Goal: Task Accomplishment & Management: Manage account settings

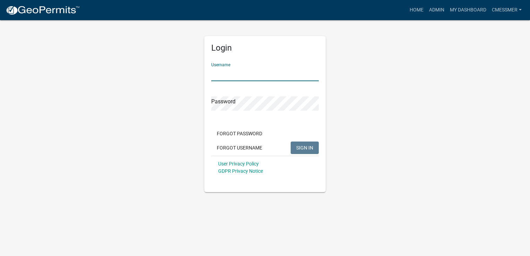
click at [229, 73] on input "Username" at bounding box center [265, 74] width 108 height 14
type input "cmessmer"
click at [291, 142] on button "SIGN IN" at bounding box center [305, 148] width 28 height 12
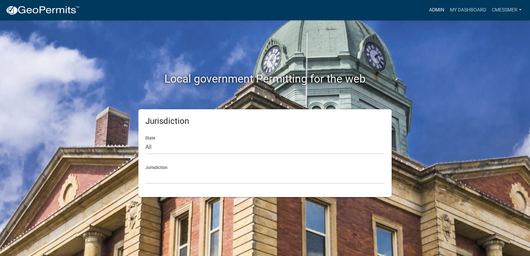
click at [441, 12] on link "Admin" at bounding box center [437, 9] width 21 height 13
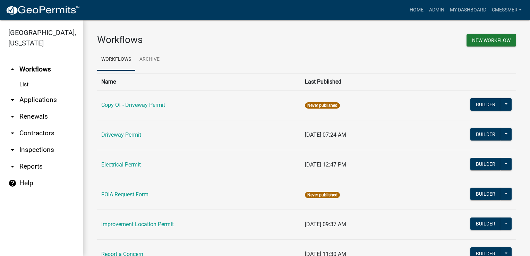
click at [28, 102] on link "arrow_drop_down Applications" at bounding box center [41, 100] width 83 height 17
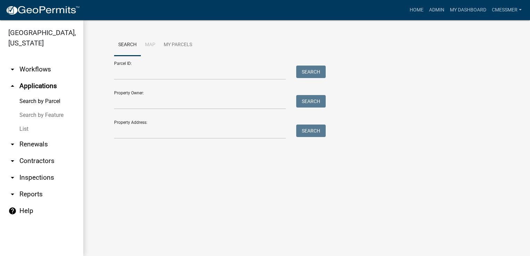
click at [23, 126] on link "List" at bounding box center [41, 129] width 83 height 14
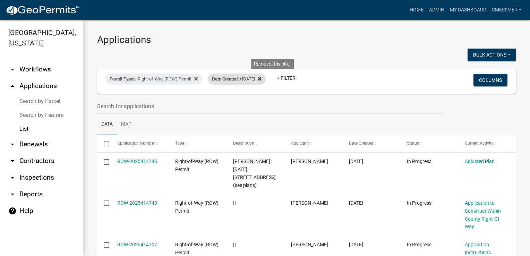
click at [262, 78] on icon at bounding box center [260, 79] width 4 height 4
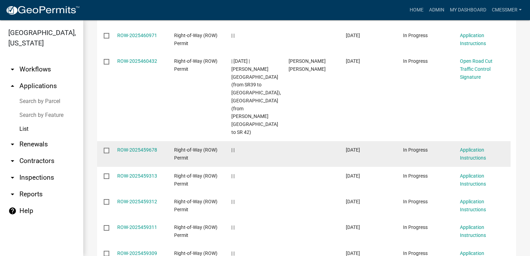
scroll to position [174, 0]
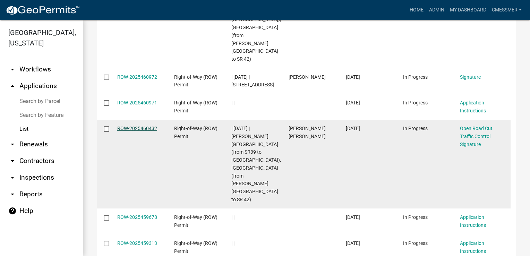
click at [149, 126] on link "ROW-2025460432" at bounding box center [137, 129] width 40 height 6
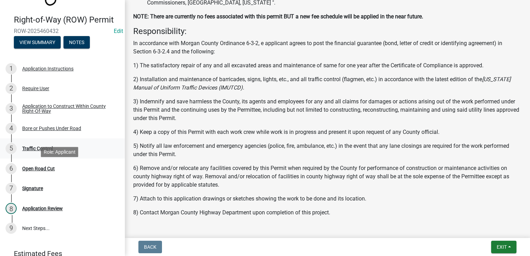
scroll to position [69, 0]
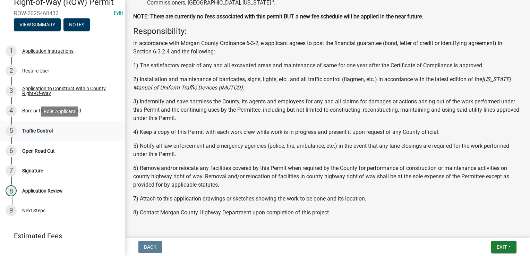
click at [46, 131] on div "Traffic Control" at bounding box center [37, 130] width 31 height 5
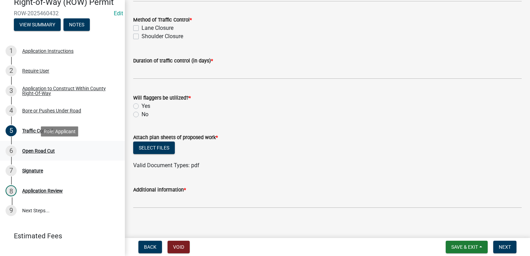
click at [41, 153] on div "6 Open Road Cut" at bounding box center [60, 150] width 108 height 11
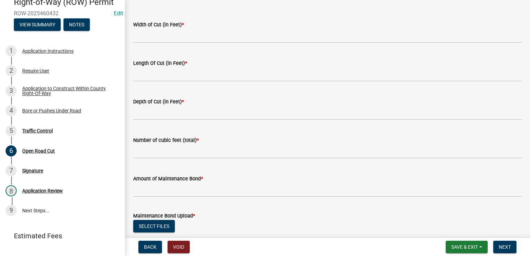
scroll to position [0, 0]
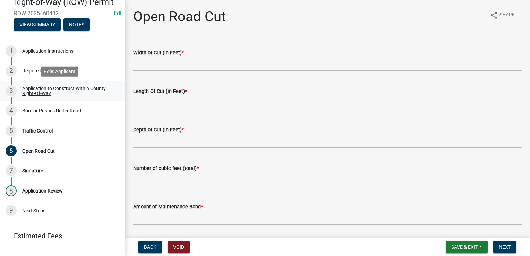
click at [49, 89] on div "Application to Construct Within County Right-Of-Way" at bounding box center [68, 91] width 92 height 10
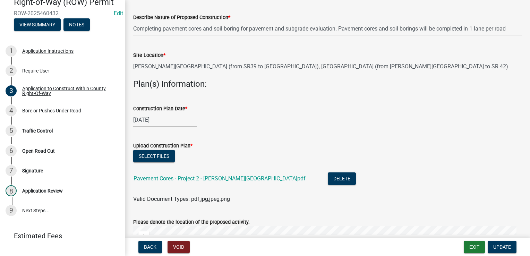
scroll to position [199, 0]
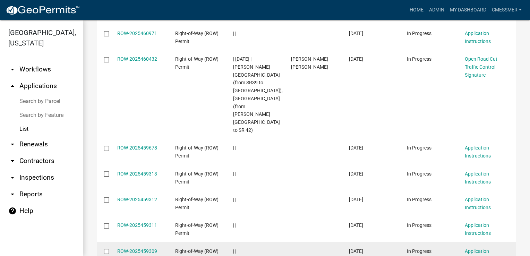
scroll to position [35, 0]
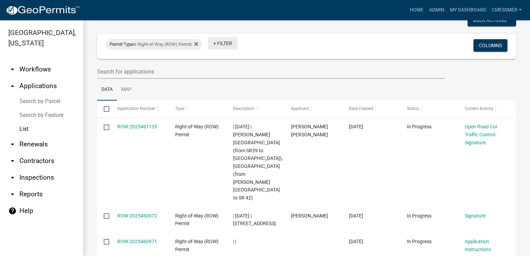
click at [220, 44] on link "+ Filter" at bounding box center [223, 43] width 30 height 12
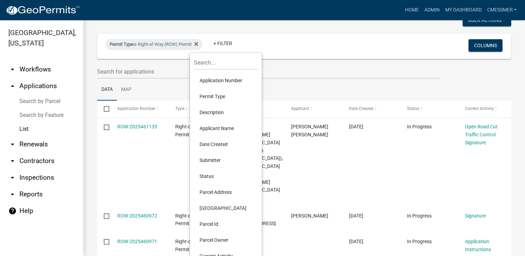
click at [219, 161] on li "Submitter" at bounding box center [226, 160] width 64 height 16
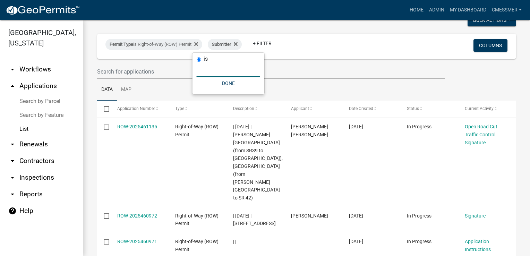
click at [218, 70] on input "text" at bounding box center [229, 70] width 64 height 14
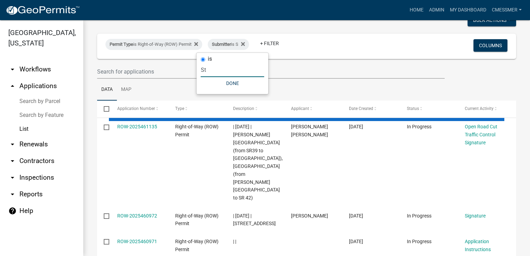
scroll to position [0, 0]
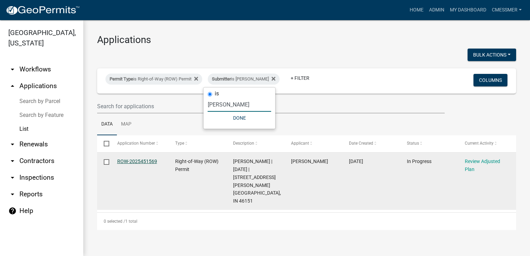
type input "[PERSON_NAME]"
click at [142, 161] on link "ROW-2025451569" at bounding box center [137, 162] width 40 height 6
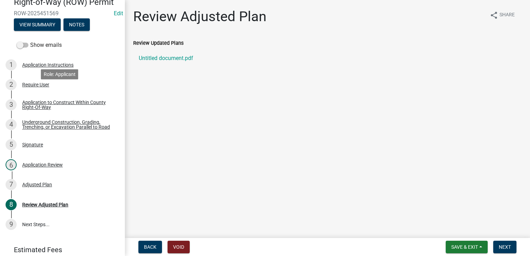
scroll to position [100, 0]
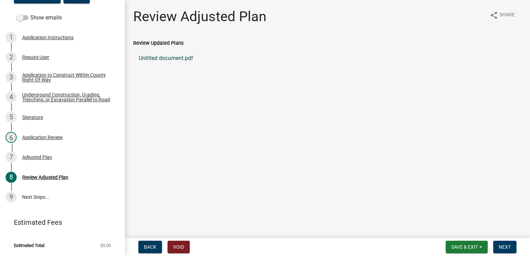
click at [169, 54] on link "Untitled document.pdf" at bounding box center [327, 58] width 389 height 17
click at [39, 198] on link "9 Next Steps..." at bounding box center [62, 197] width 125 height 20
click at [44, 140] on div "Application Review" at bounding box center [42, 137] width 41 height 5
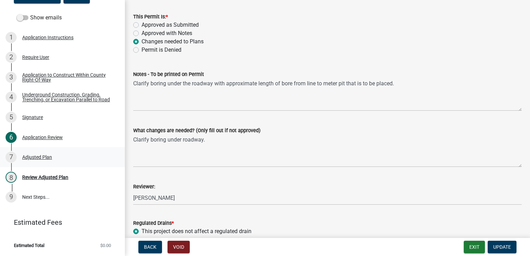
click at [46, 159] on div "Adjusted Plan" at bounding box center [37, 157] width 30 height 5
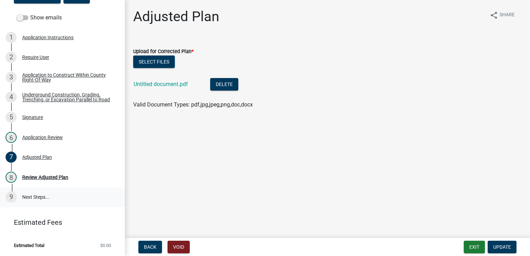
click at [37, 195] on link "9 Next Steps..." at bounding box center [62, 197] width 125 height 20
click at [42, 198] on link "9 Next Steps..." at bounding box center [62, 197] width 125 height 20
click at [36, 178] on div "Review Adjusted Plan" at bounding box center [45, 177] width 46 height 5
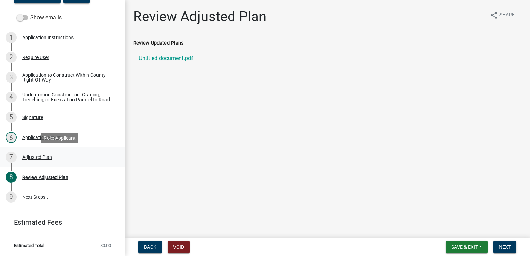
click at [43, 158] on div "Adjusted Plan" at bounding box center [37, 157] width 30 height 5
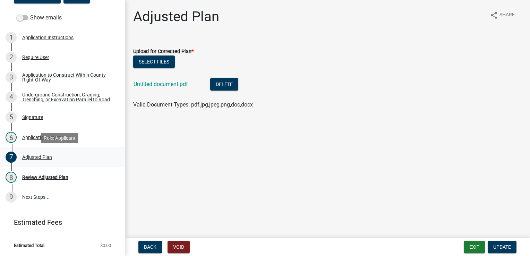
click at [28, 158] on div "Adjusted Plan" at bounding box center [37, 157] width 30 height 5
click at [35, 137] on div "Application Review" at bounding box center [42, 137] width 41 height 5
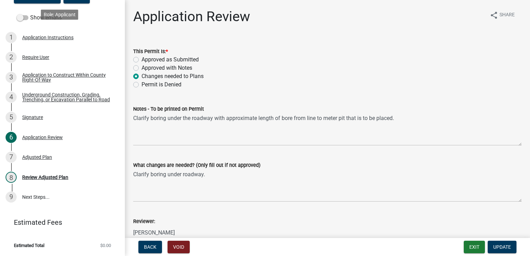
click at [48, 35] on div "Application Instructions" at bounding box center [47, 37] width 51 height 5
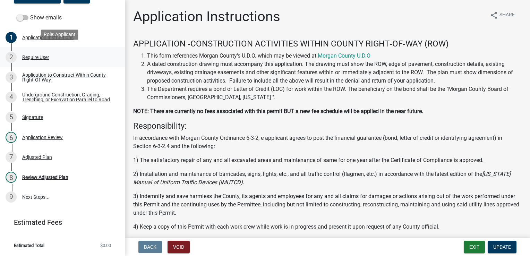
click at [41, 55] on div "Require User" at bounding box center [35, 57] width 27 height 5
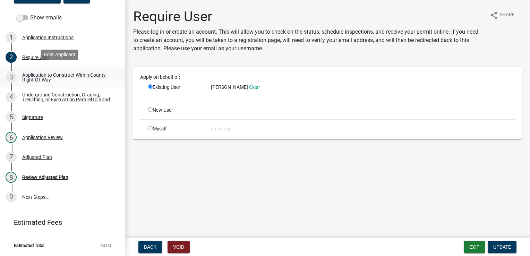
click at [47, 78] on div "Application to Construct Within County Right-Of-Way" at bounding box center [68, 78] width 92 height 10
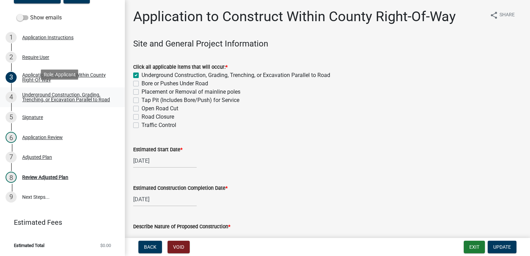
click at [49, 92] on div "Underground Construction, Grading, Trenching, or Excavation Parallel to Road" at bounding box center [68, 97] width 92 height 10
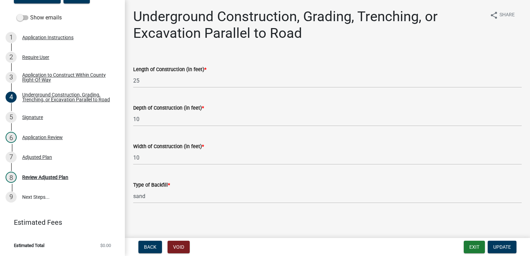
scroll to position [0, 0]
click at [41, 122] on div "5 Signature" at bounding box center [60, 117] width 108 height 11
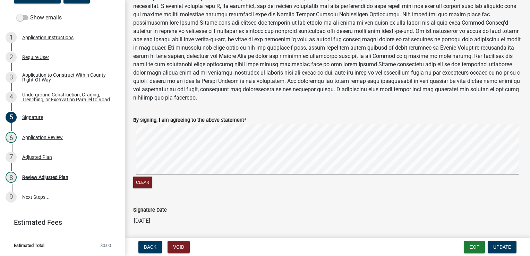
scroll to position [388, 0]
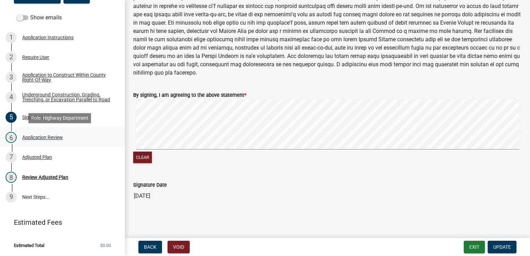
click at [36, 138] on div "Application Review" at bounding box center [42, 137] width 41 height 5
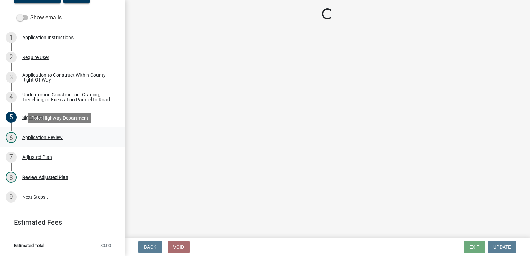
scroll to position [0, 0]
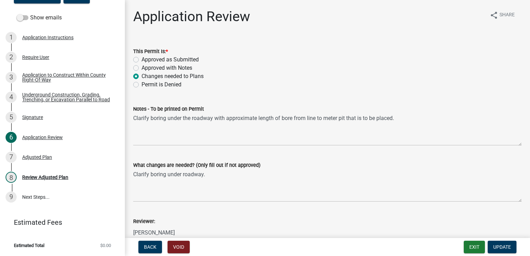
click at [142, 59] on label "Approved as Submitted" at bounding box center [170, 60] width 57 height 8
click at [142, 59] on input "Approved as Submitted" at bounding box center [144, 58] width 5 height 5
radio input "true"
click at [505, 249] on span "Update" at bounding box center [502, 247] width 18 height 6
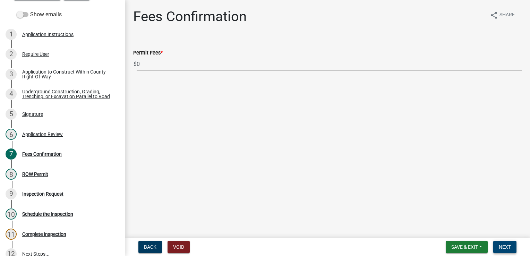
click at [505, 246] on span "Next" at bounding box center [505, 247] width 12 height 6
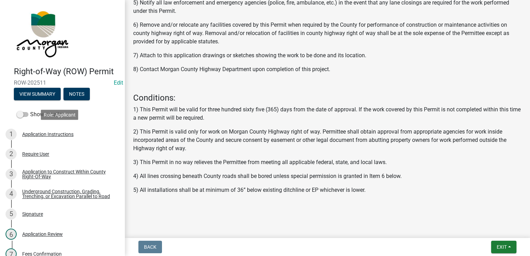
click at [48, 138] on div "1 Application Instructions" at bounding box center [60, 134] width 108 height 11
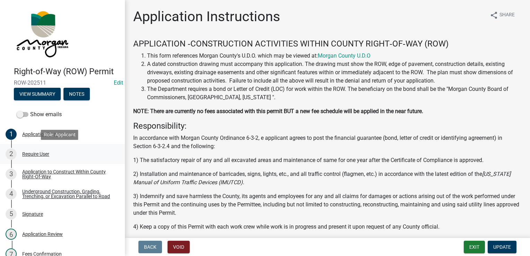
click at [48, 159] on div "2 Require User" at bounding box center [60, 154] width 108 height 11
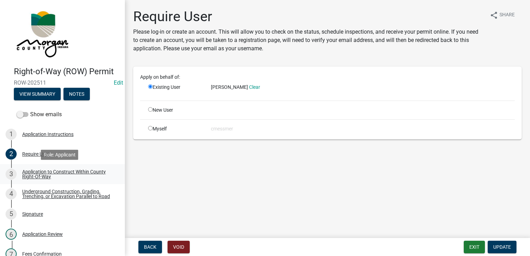
click at [76, 176] on div "Application to Construct Within County Right-Of-Way" at bounding box center [68, 174] width 92 height 10
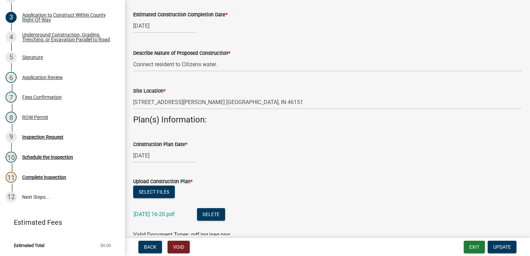
scroll to position [347, 0]
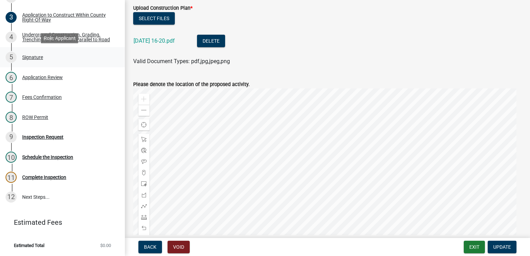
click at [35, 56] on div "Signature" at bounding box center [32, 57] width 21 height 5
